Goal: Find specific page/section: Find specific page/section

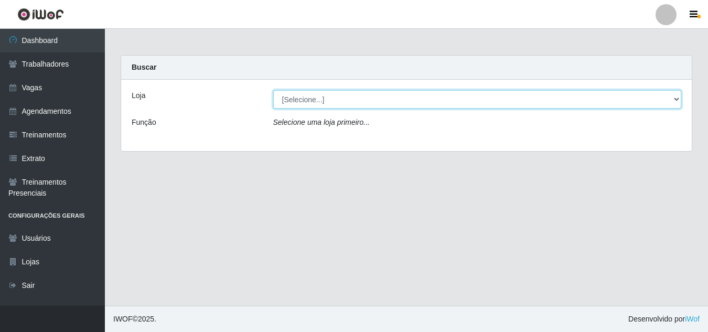
click at [361, 100] on select "[Selecione...] [PERSON_NAME]" at bounding box center [477, 99] width 409 height 18
select select "230"
click at [273, 90] on select "[Selecione...] [PERSON_NAME]" at bounding box center [477, 99] width 409 height 18
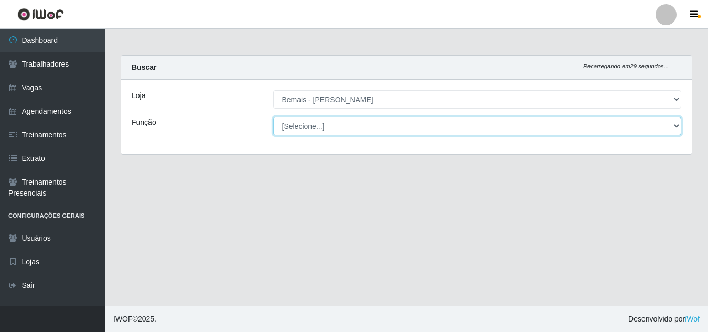
click at [360, 129] on select "[Selecione...] ASG ASG + ASG ++ Auxiliar de Depósito Auxiliar de Depósito + Aux…" at bounding box center [477, 126] width 409 height 18
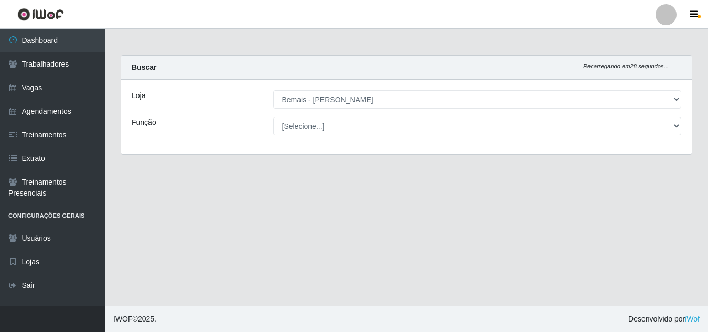
click at [174, 182] on main "Carregando... Buscar Recarregando em 28 segundos... Loja [Selecione...] Bemais …" at bounding box center [406, 167] width 603 height 277
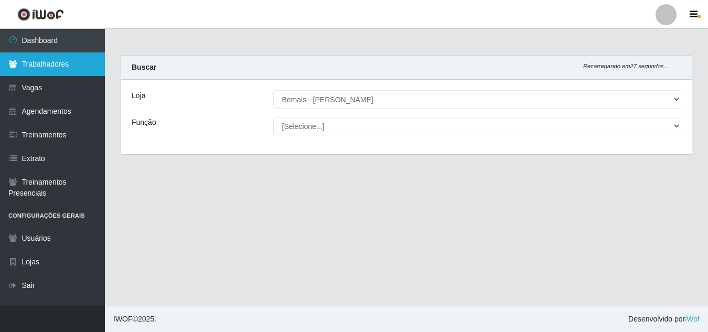
click at [53, 66] on link "Trabalhadores" at bounding box center [52, 64] width 105 height 24
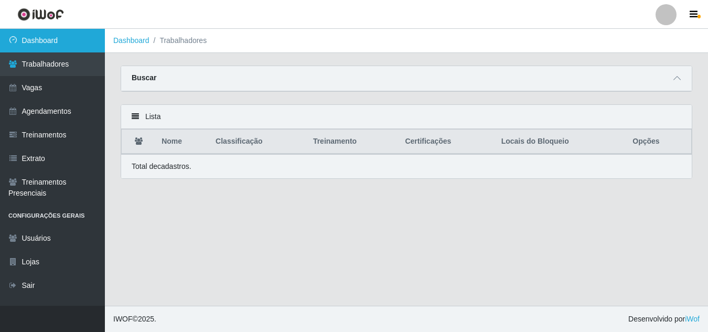
click at [51, 44] on link "Dashboard" at bounding box center [52, 41] width 105 height 24
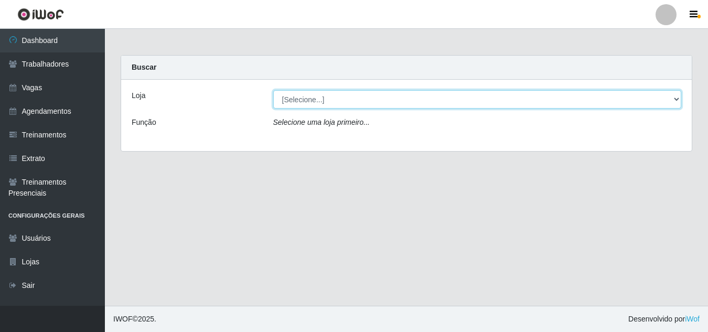
click at [425, 99] on select "[Selecione...] [PERSON_NAME]" at bounding box center [477, 99] width 409 height 18
select select "230"
click at [273, 90] on select "[Selecione...] [PERSON_NAME]" at bounding box center [477, 99] width 409 height 18
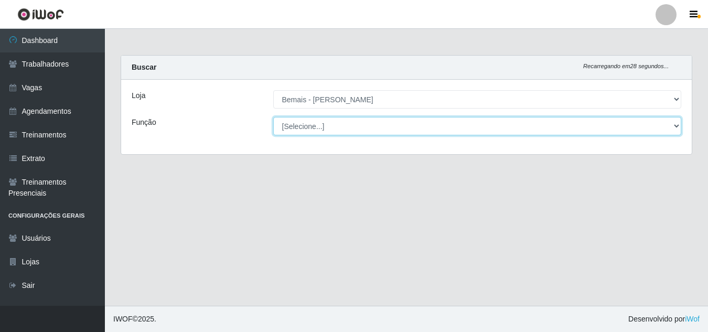
click at [648, 127] on select "[Selecione...] ASG ASG + ASG ++ Auxiliar de Depósito Auxiliar de Depósito + Aux…" at bounding box center [477, 126] width 409 height 18
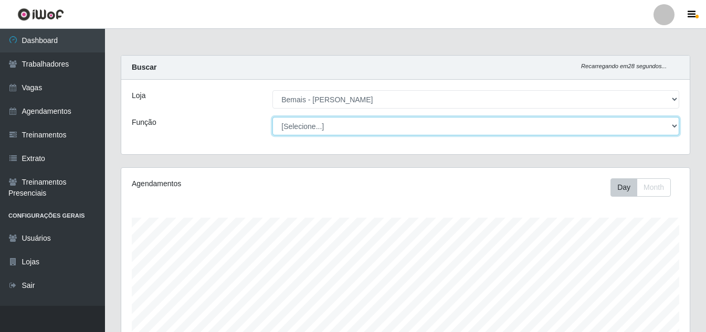
scroll to position [218, 568]
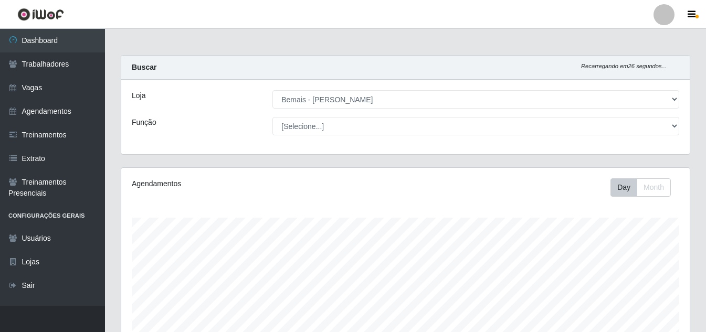
click at [219, 107] on div "Loja" at bounding box center [194, 99] width 141 height 18
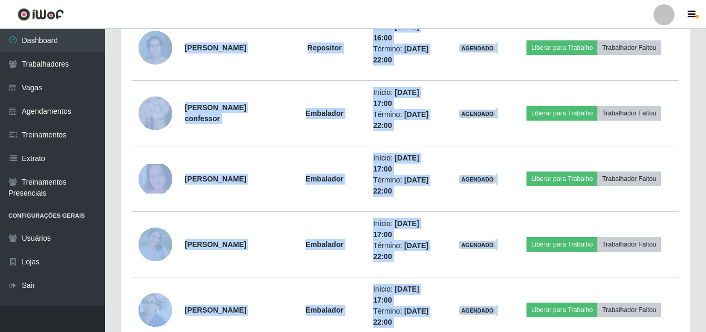
scroll to position [1227, 0]
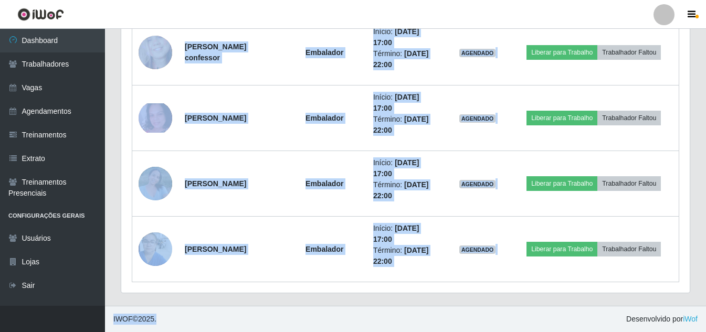
drag, startPoint x: 183, startPoint y: 118, endPoint x: 294, endPoint y: 307, distance: 219.9
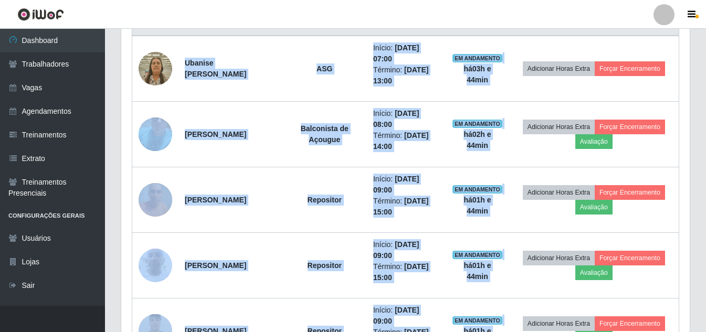
scroll to position [440, 0]
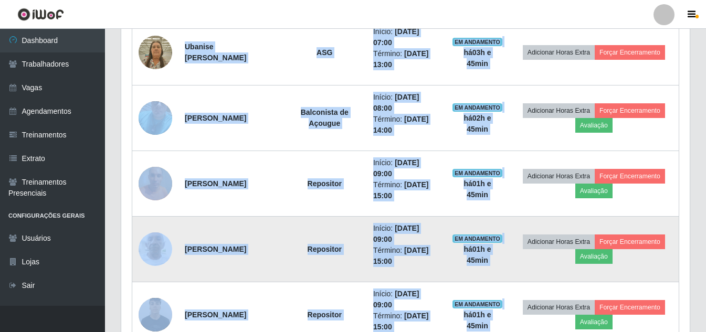
copy div "Loremip Dolors Ametconsec Adipi ELI Seddoe: 98/57/9162, 59:43 Tempori: 50/04/74…"
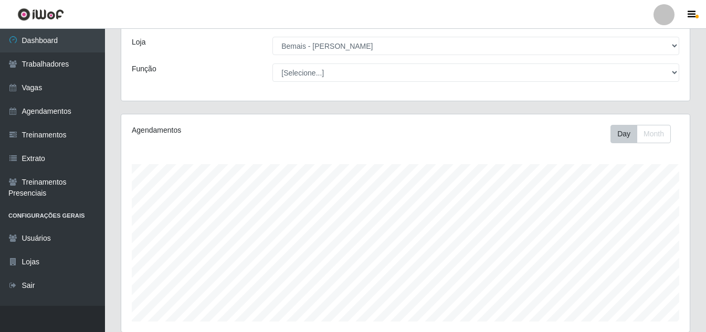
scroll to position [0, 0]
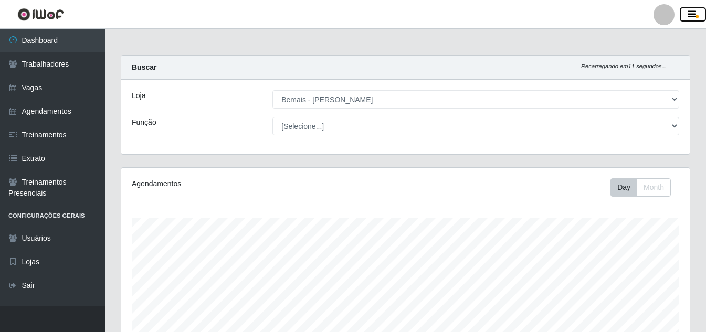
click at [687, 14] on icon "button" at bounding box center [691, 14] width 8 height 9
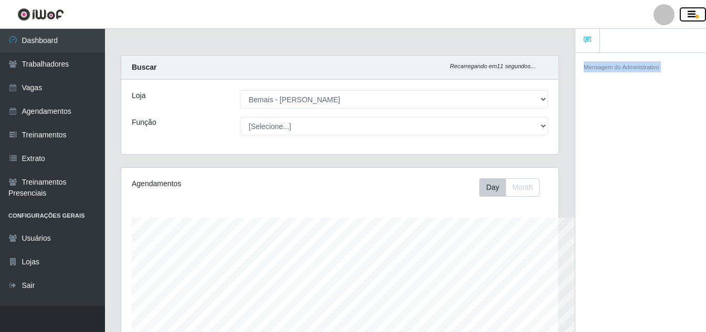
scroll to position [524480, 524261]
